Goal: Use online tool/utility: Utilize a website feature to perform a specific function

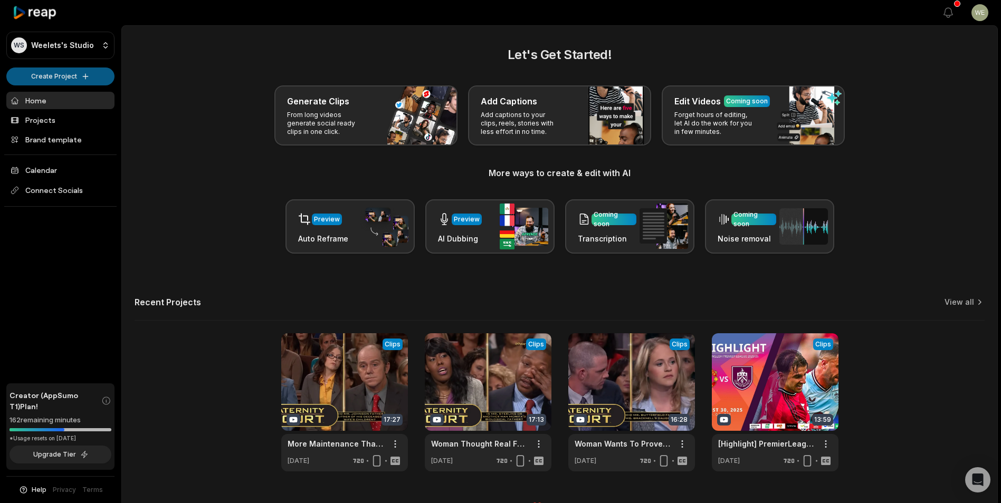
click at [65, 77] on html "WS Weelets's Studio Create Project Home Projects Brand template Calendar Connec…" at bounding box center [500, 251] width 1001 height 503
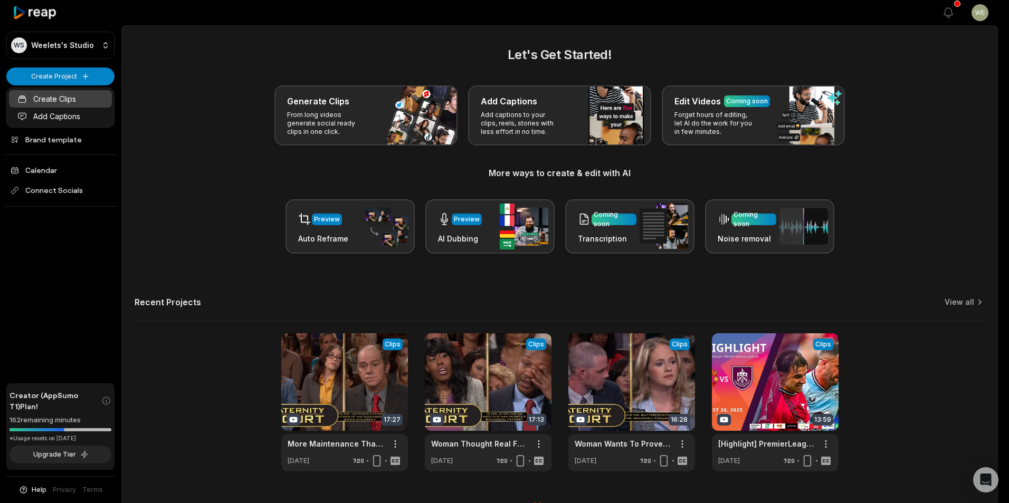
click at [64, 98] on link "Create Clips" at bounding box center [60, 98] width 103 height 17
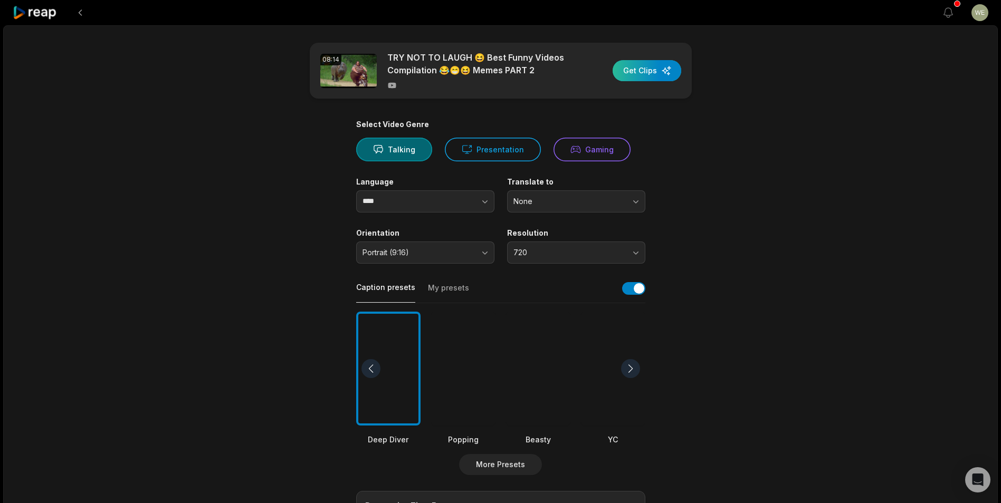
click at [653, 74] on div "button" at bounding box center [647, 70] width 69 height 21
